Goal: Information Seeking & Learning: Learn about a topic

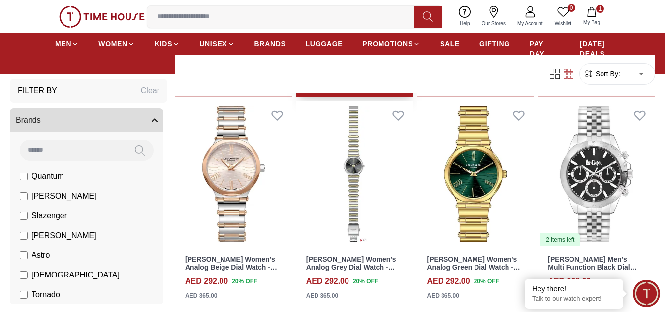
scroll to position [535, 0]
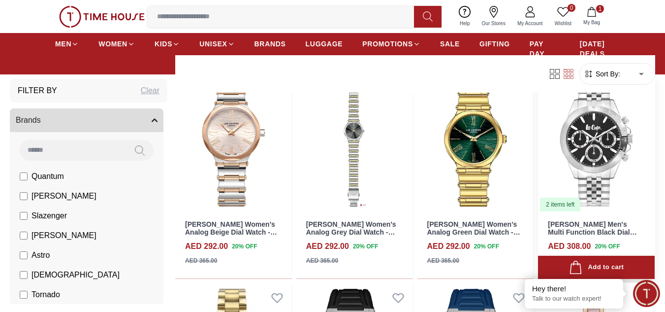
click at [589, 132] on img at bounding box center [596, 138] width 117 height 147
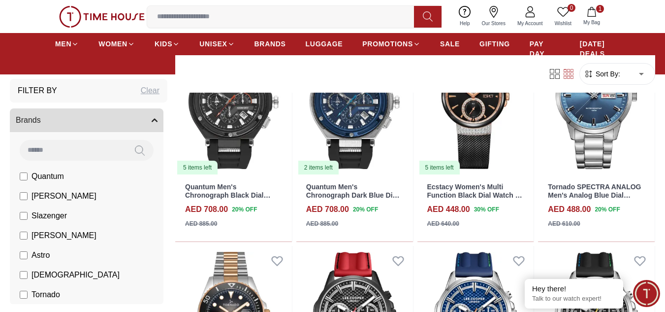
scroll to position [1192, 0]
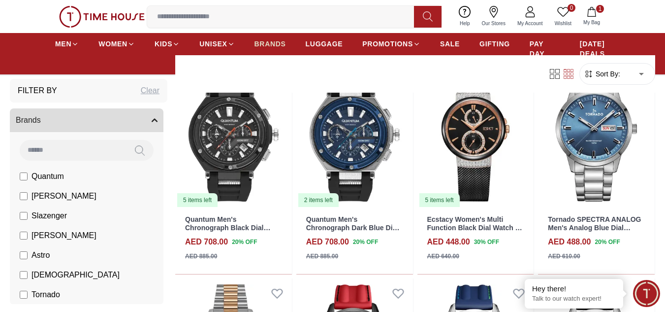
click at [271, 46] on span "BRANDS" at bounding box center [271, 44] width 32 height 10
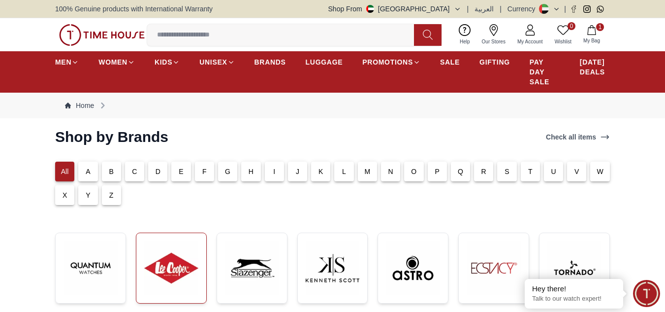
click at [174, 254] on img at bounding box center [171, 268] width 54 height 54
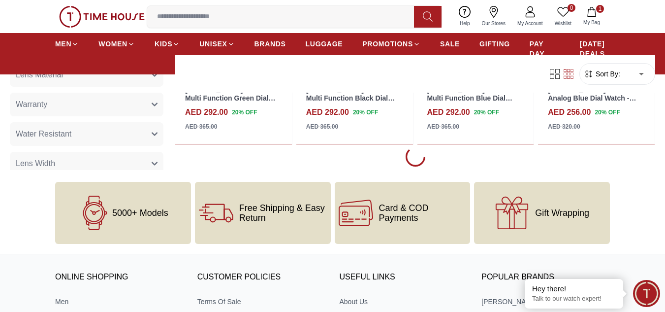
scroll to position [1445, 0]
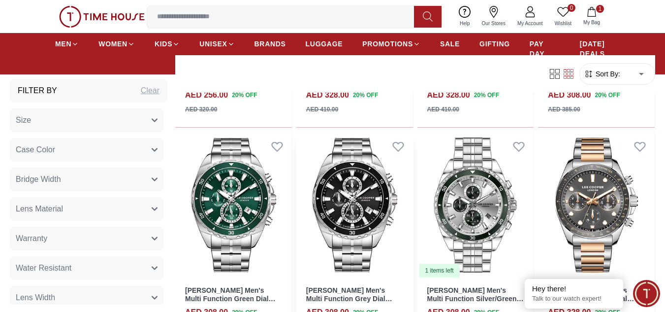
scroll to position [3545, 0]
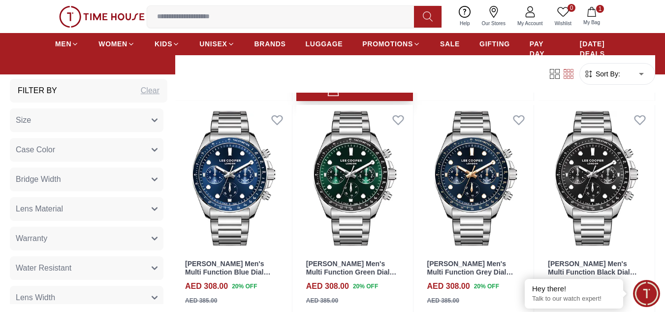
scroll to position [3677, 0]
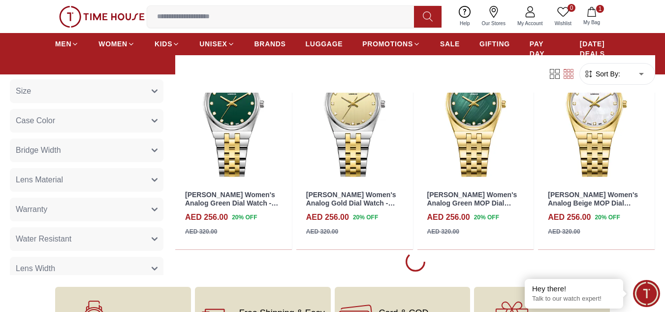
scroll to position [4727, 0]
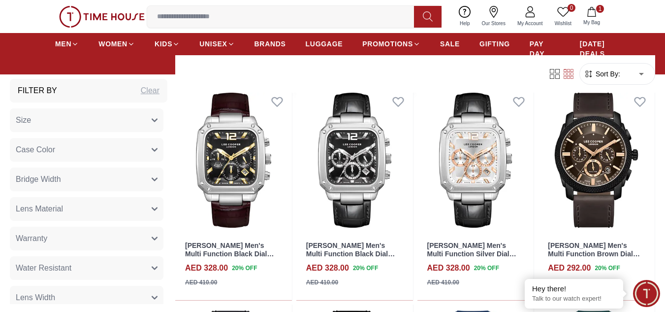
scroll to position [6303, 0]
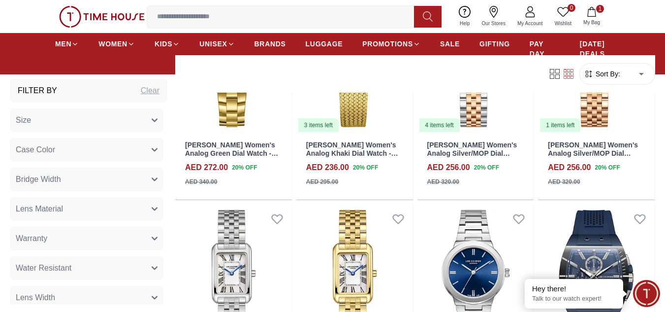
scroll to position [7878, 0]
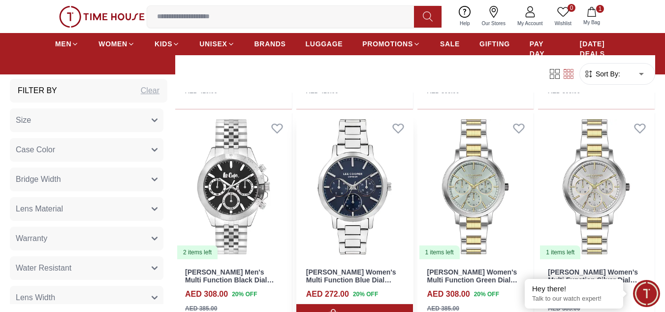
scroll to position [8666, 0]
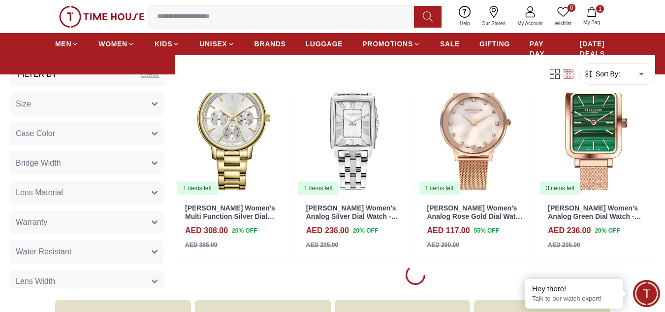
scroll to position [9060, 0]
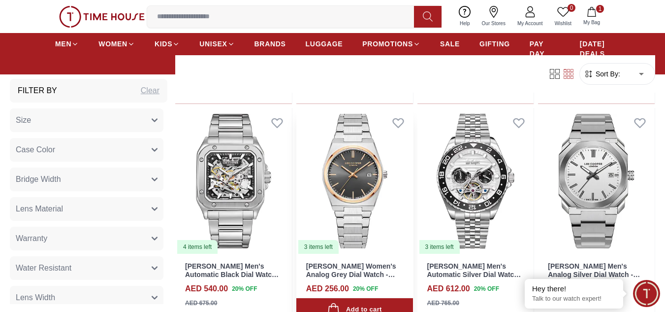
scroll to position [10373, 0]
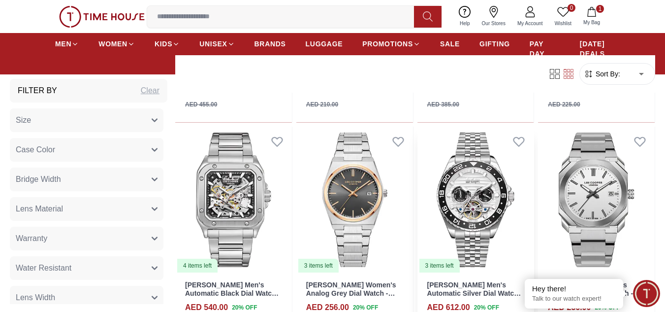
click at [454, 174] on img at bounding box center [476, 200] width 117 height 147
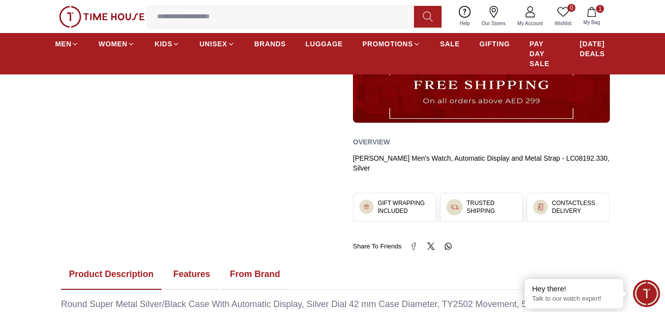
scroll to position [394, 0]
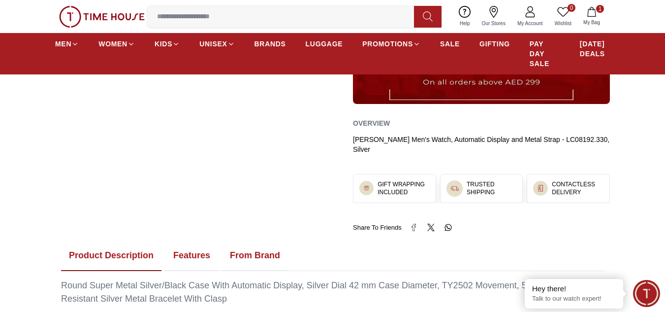
click at [603, 143] on div "[PERSON_NAME] Men's Watch, Automatic Display and Metal Strap - LC08192.330, Sil…" at bounding box center [481, 144] width 257 height 20
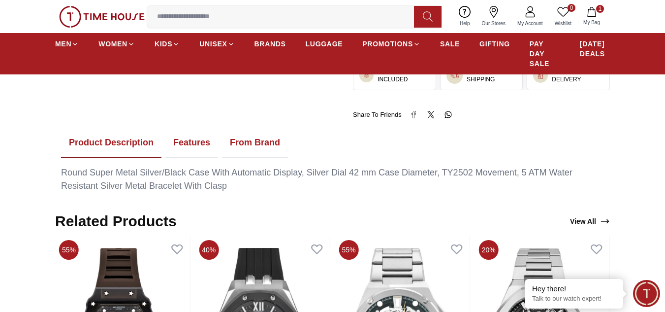
scroll to position [525, 0]
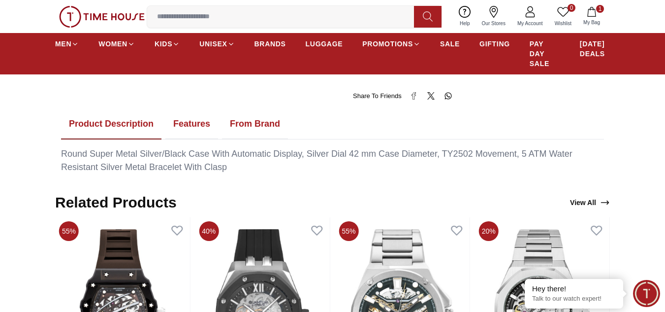
click at [200, 117] on button "Features" at bounding box center [191, 124] width 53 height 31
